Goal: Transaction & Acquisition: Purchase product/service

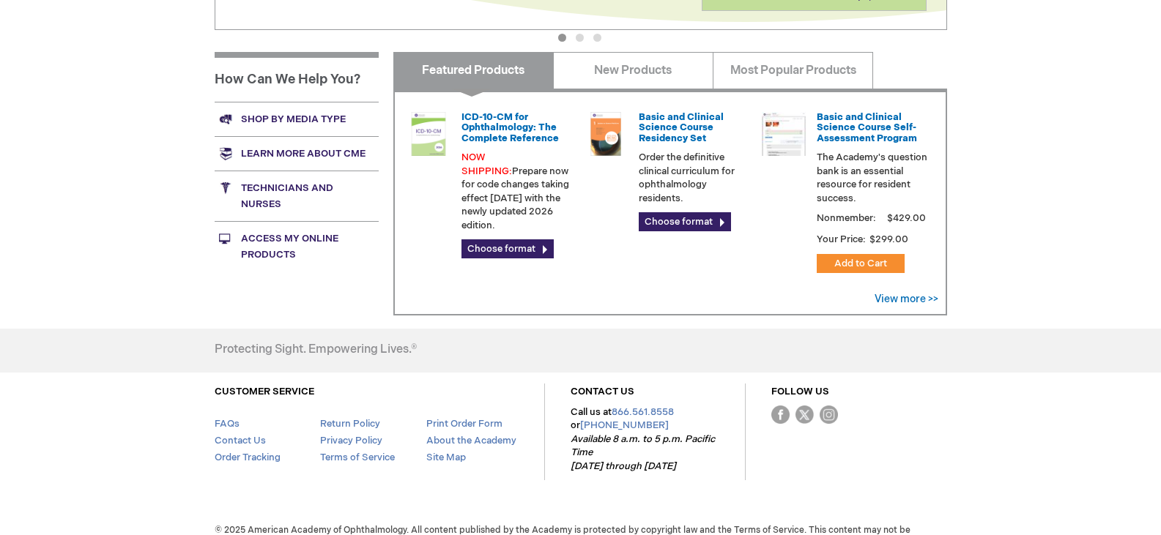
scroll to position [539, 0]
click at [280, 126] on link "Shop by media type" at bounding box center [297, 120] width 164 height 34
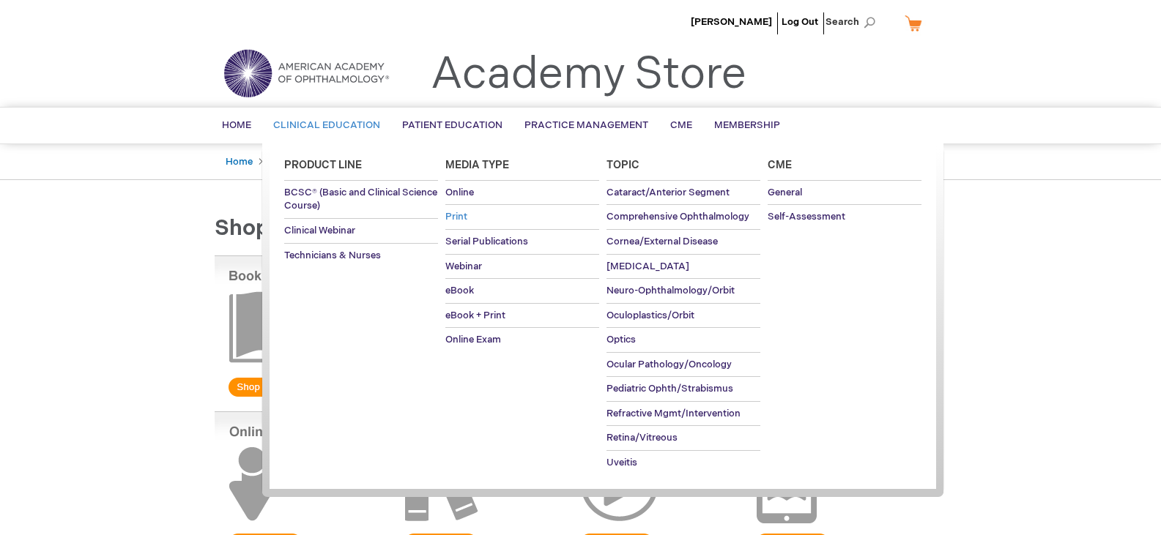
click at [457, 217] on span "Print" at bounding box center [456, 217] width 22 height 12
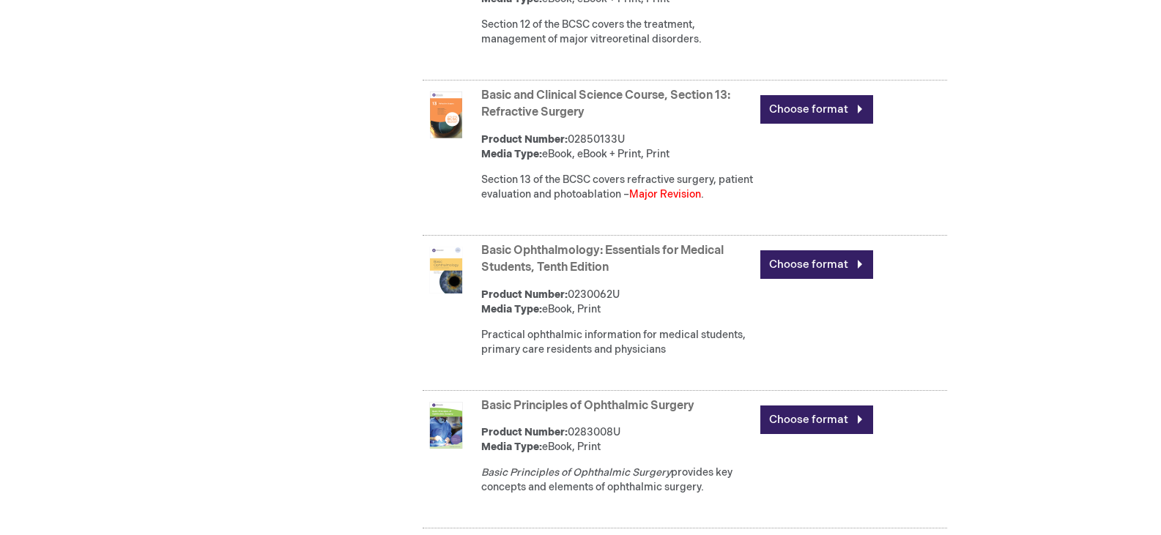
scroll to position [2377, 0]
click at [582, 274] on link "Basic Ophthalmology: Essentials for Medical Students, Tenth Edition" at bounding box center [602, 258] width 242 height 31
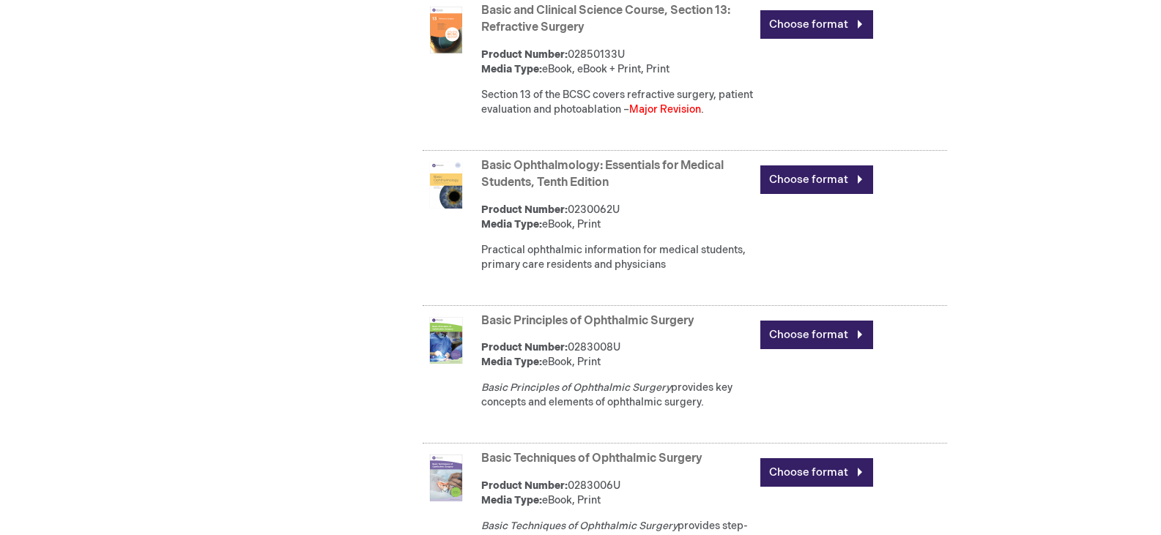
scroll to position [2462, 0]
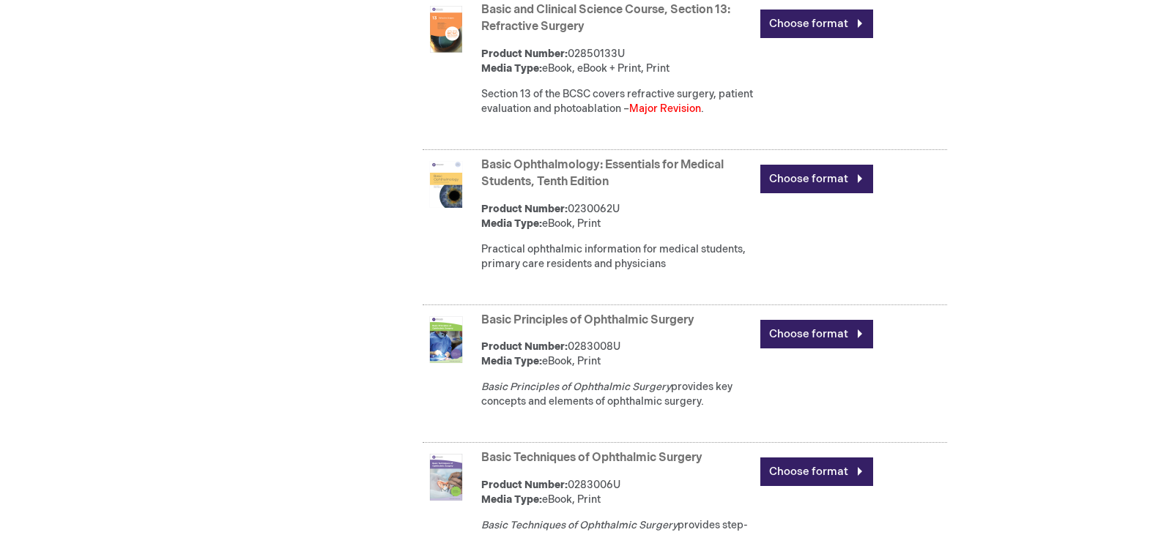
click at [554, 327] on link "Basic Principles of Ophthalmic Surgery" at bounding box center [587, 320] width 213 height 14
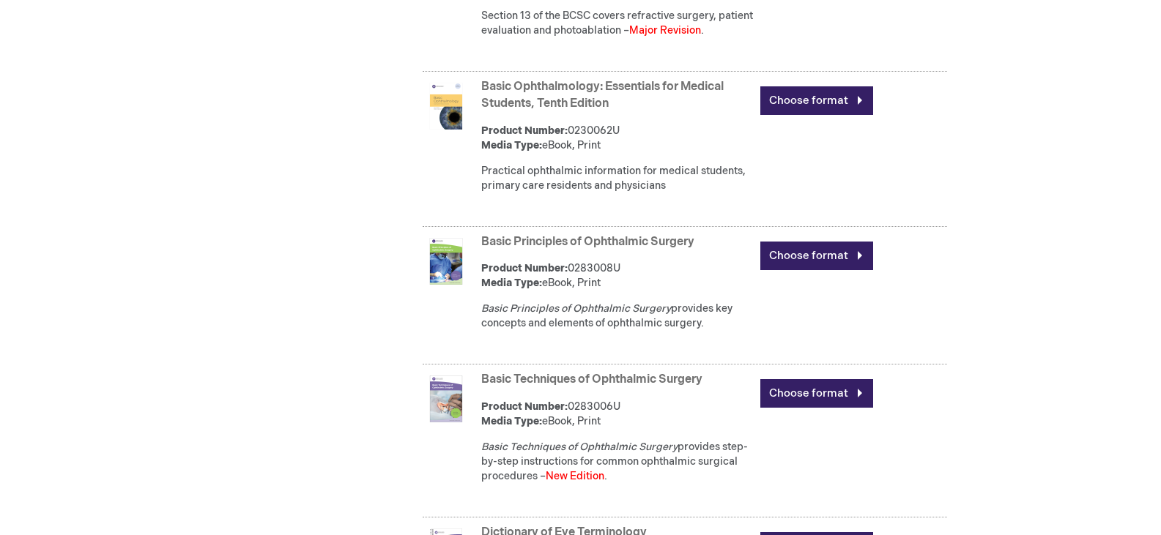
click at [545, 387] on link "Basic Techniques of Ophthalmic Surgery" at bounding box center [591, 380] width 221 height 14
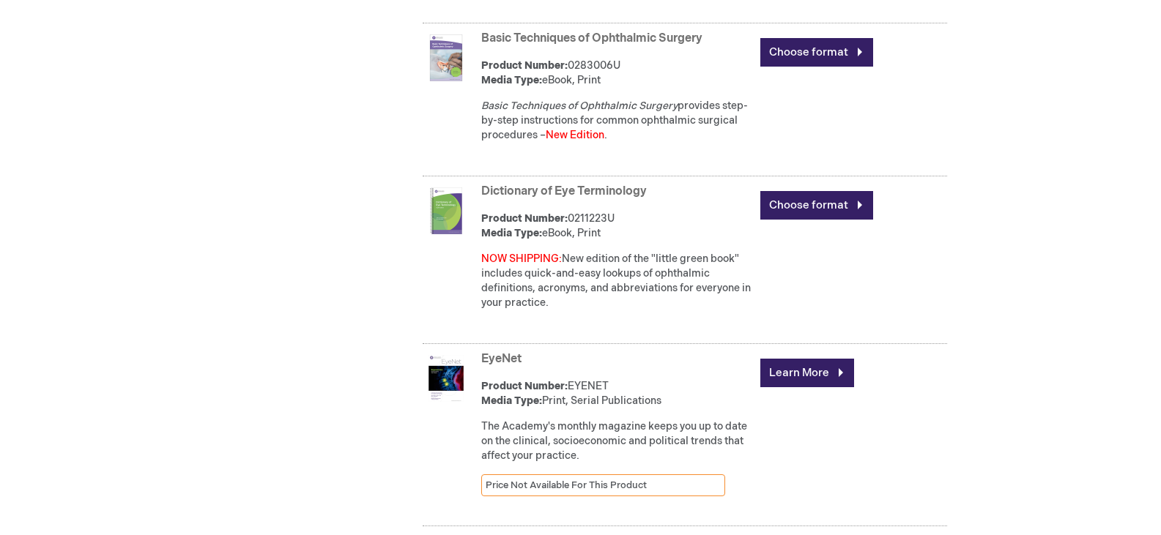
scroll to position [2932, 0]
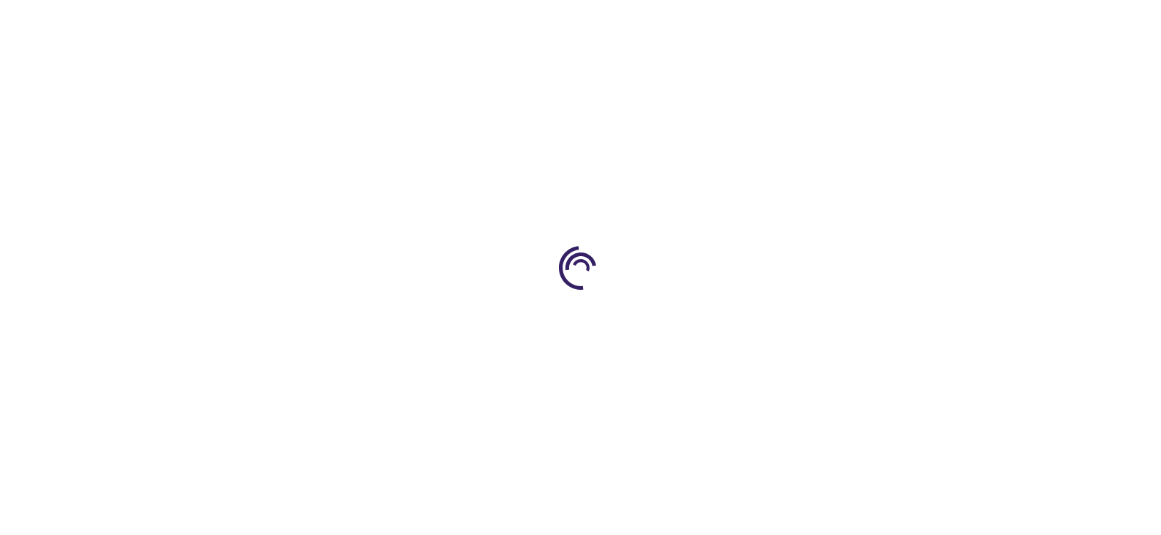
type input "0"
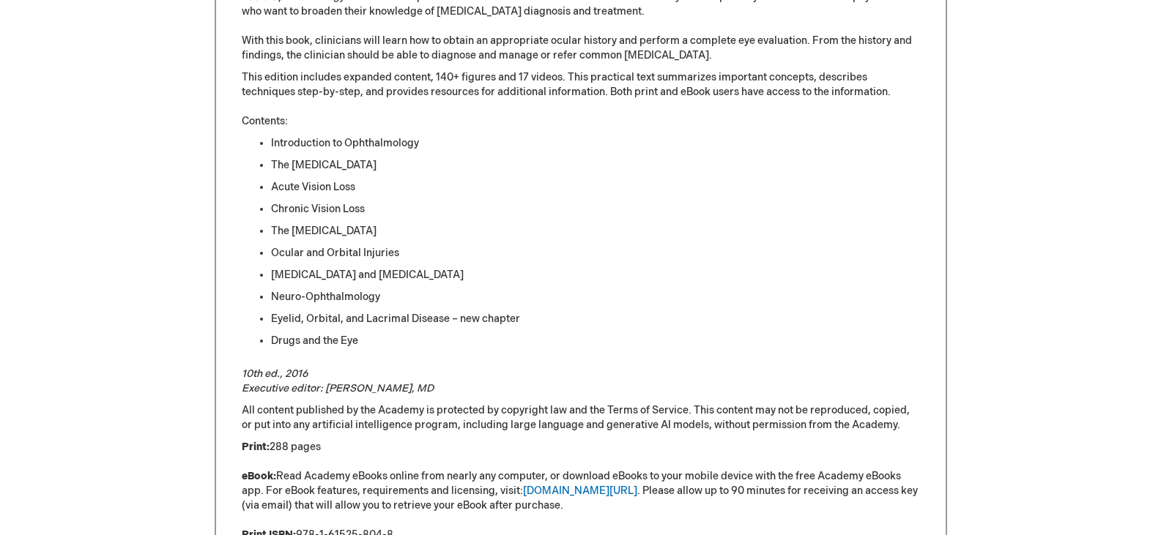
scroll to position [789, 0]
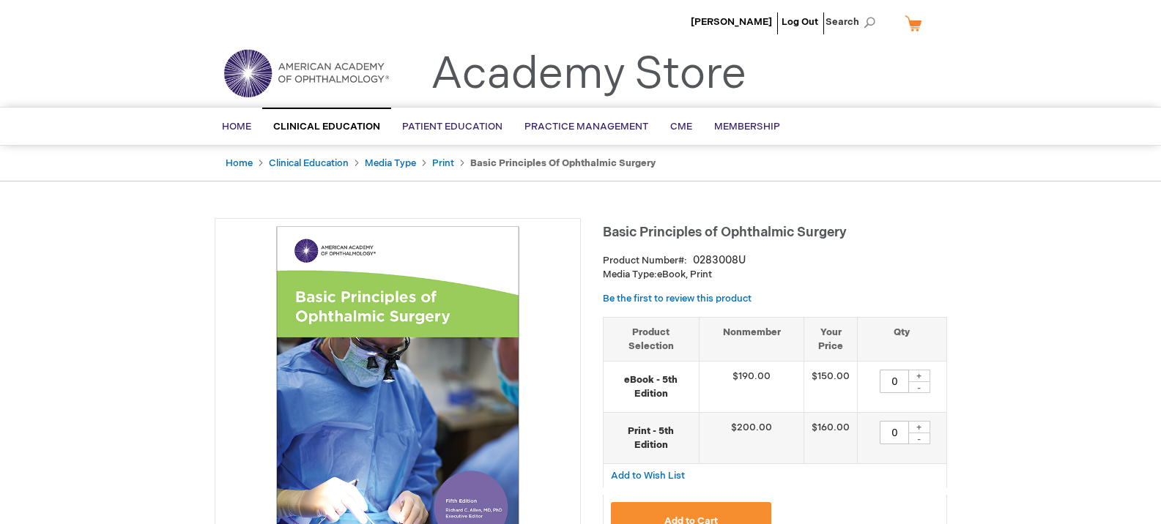
type input "0"
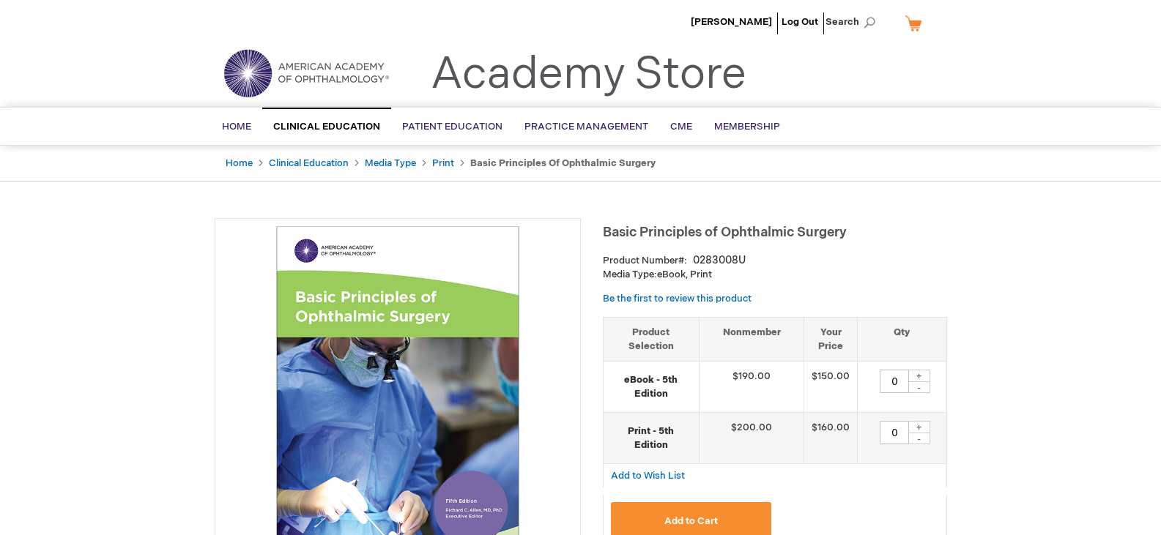
drag, startPoint x: 683, startPoint y: 214, endPoint x: 579, endPoint y: 227, distance: 105.6
click at [579, 227] on div at bounding box center [398, 403] width 366 height 371
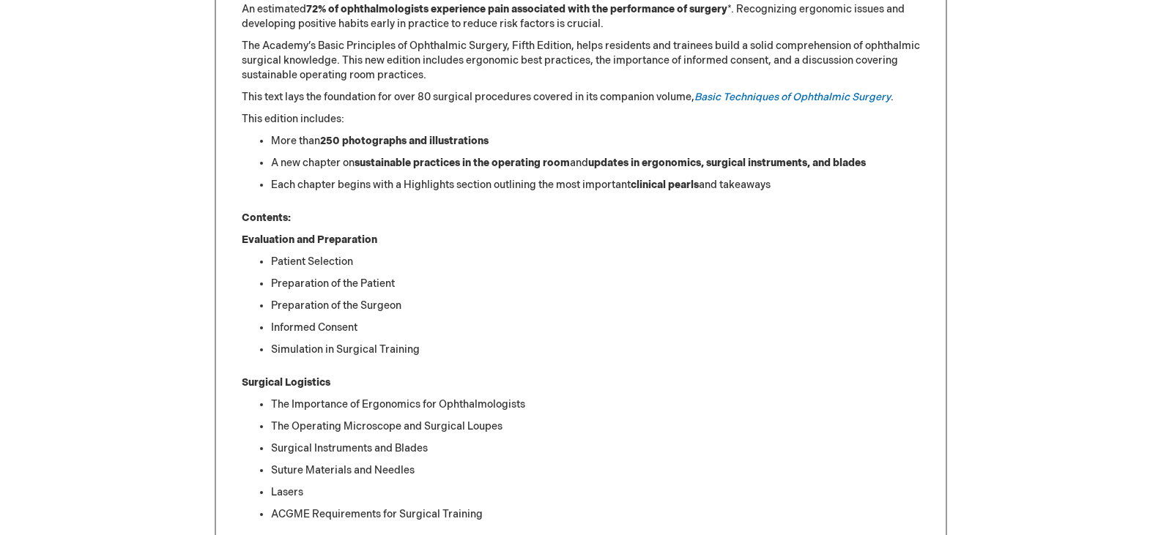
click at [579, 227] on div "An estimated 72% of ophthalmologists experience pain associated with the perfor…" at bounding box center [581, 542] width 678 height 1080
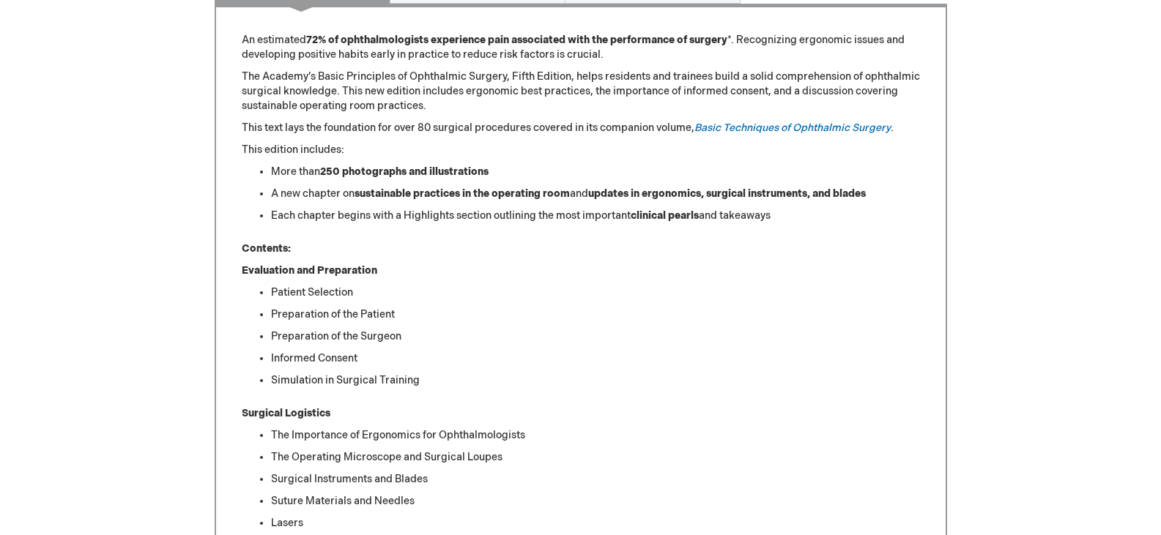
scroll to position [809, 0]
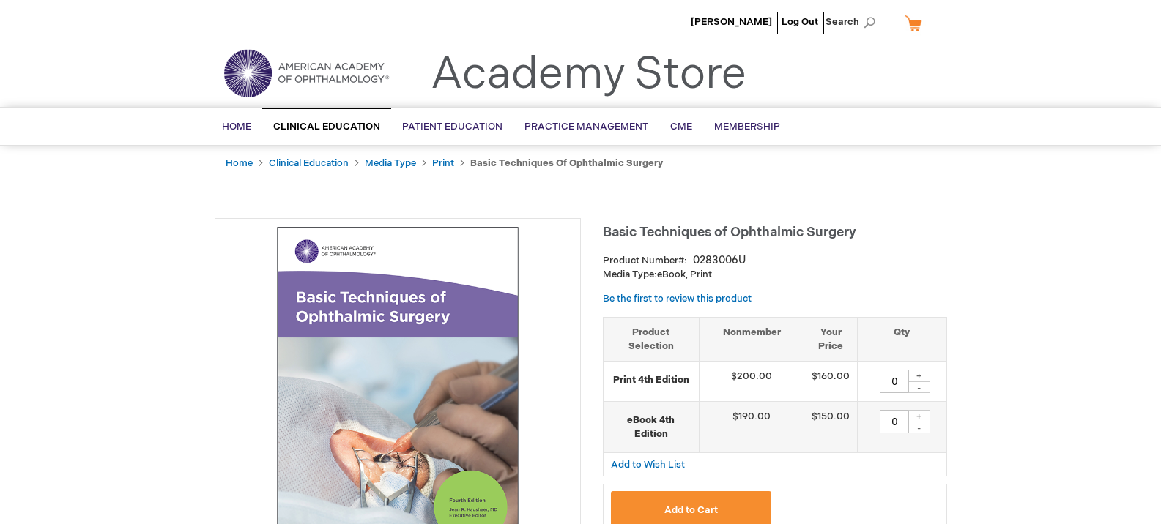
type input "0"
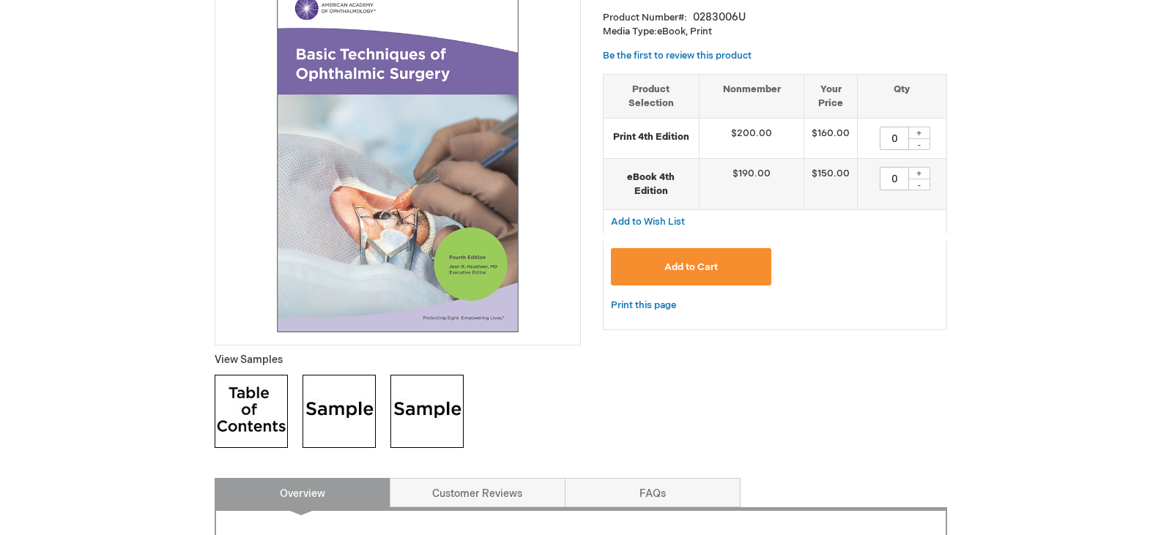
scroll to position [86, 0]
